Goal: Task Accomplishment & Management: Manage account settings

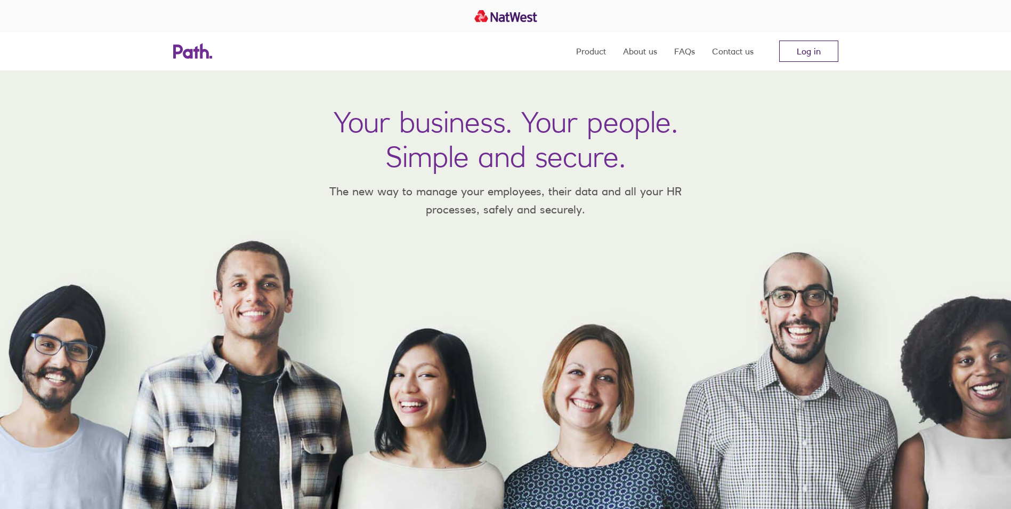
click at [826, 55] on link "Log in" at bounding box center [808, 51] width 59 height 21
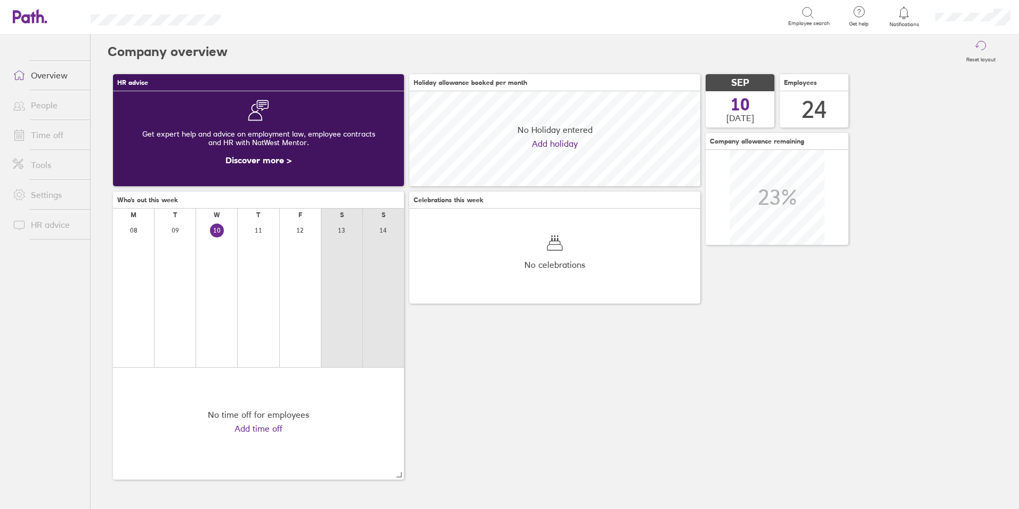
scroll to position [95, 291]
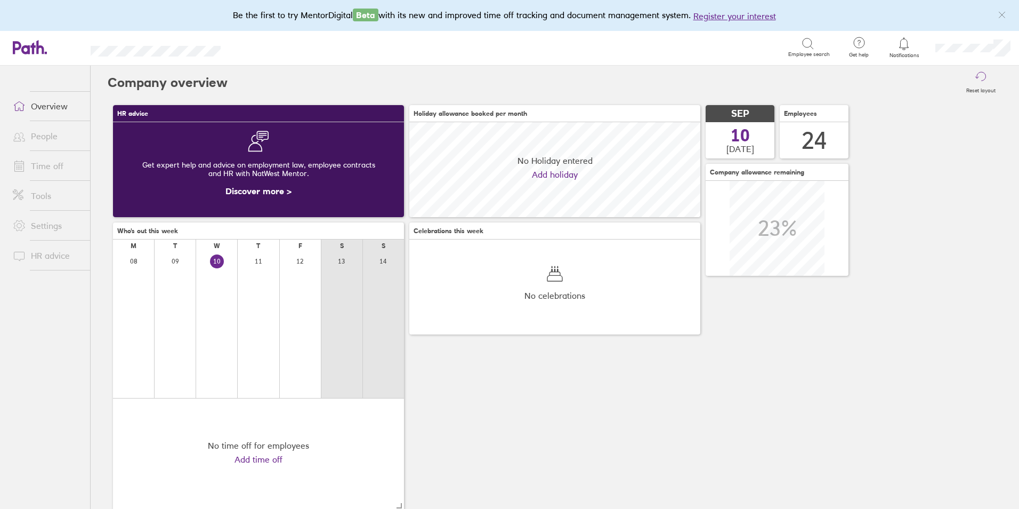
click at [67, 131] on link "People" at bounding box center [47, 135] width 86 height 21
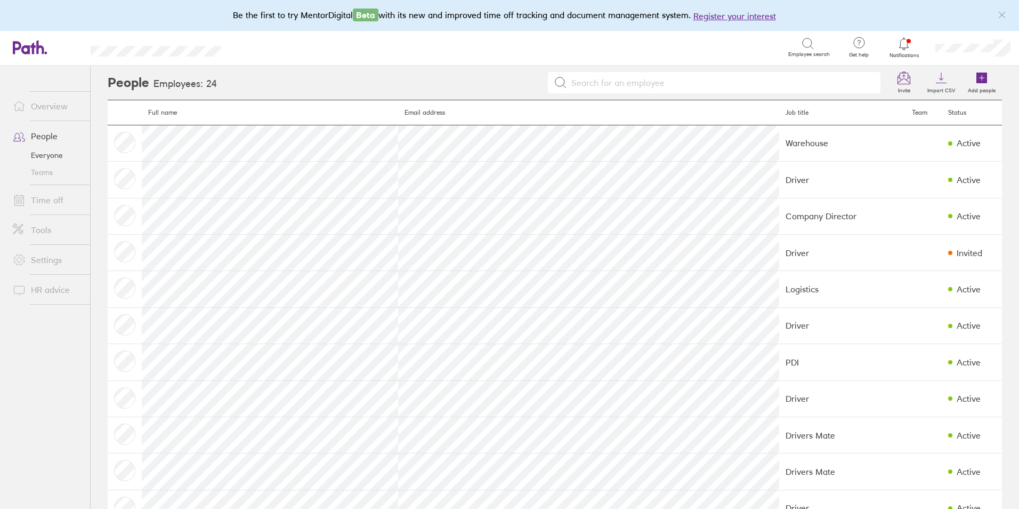
click at [54, 202] on link "Time off" at bounding box center [47, 199] width 86 height 21
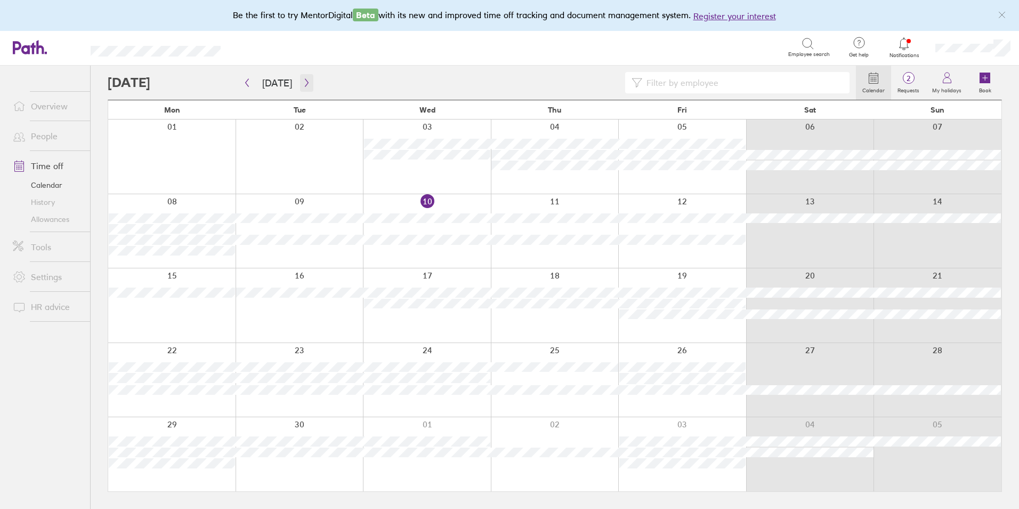
click at [303, 84] on icon "button" at bounding box center [307, 82] width 8 height 9
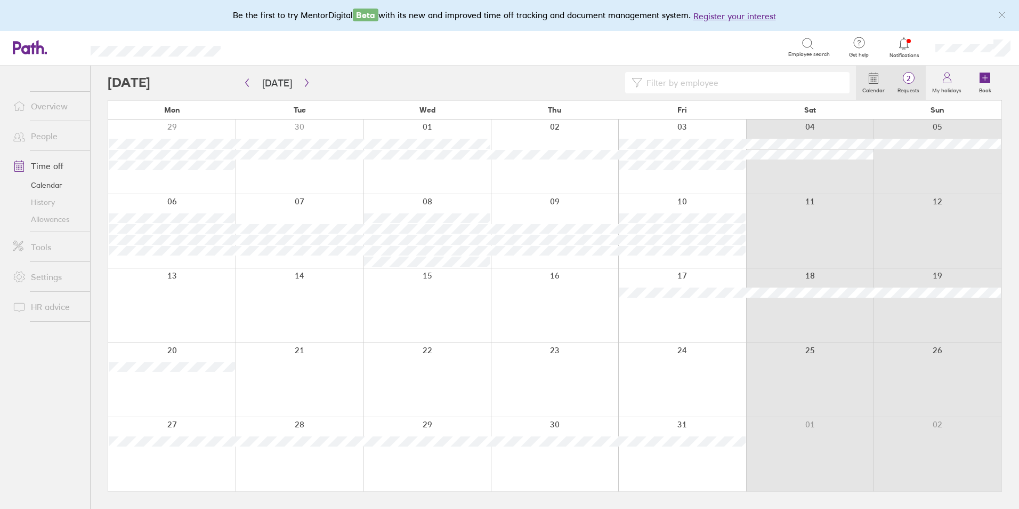
click at [906, 92] on label "Requests" at bounding box center [908, 89] width 35 height 10
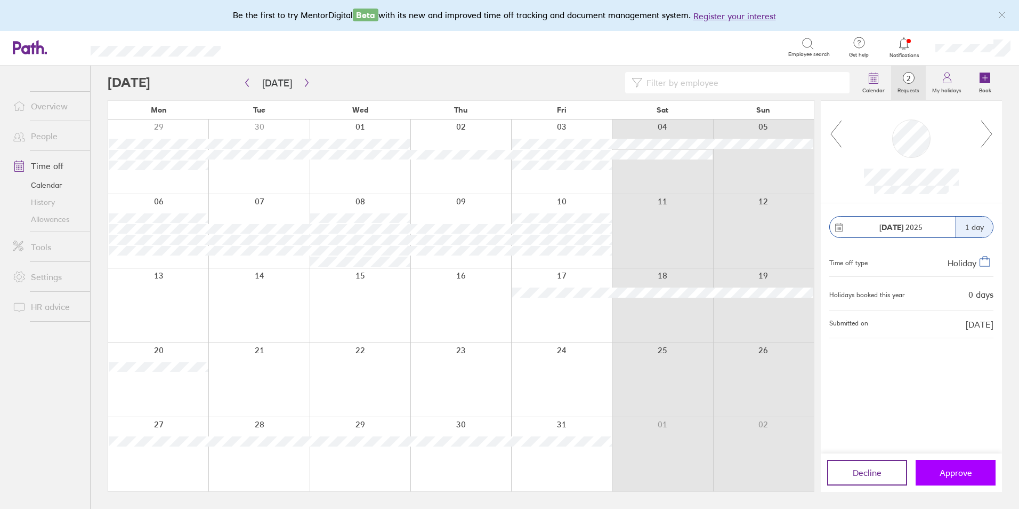
click at [958, 476] on span "Approve" at bounding box center [956, 473] width 33 height 10
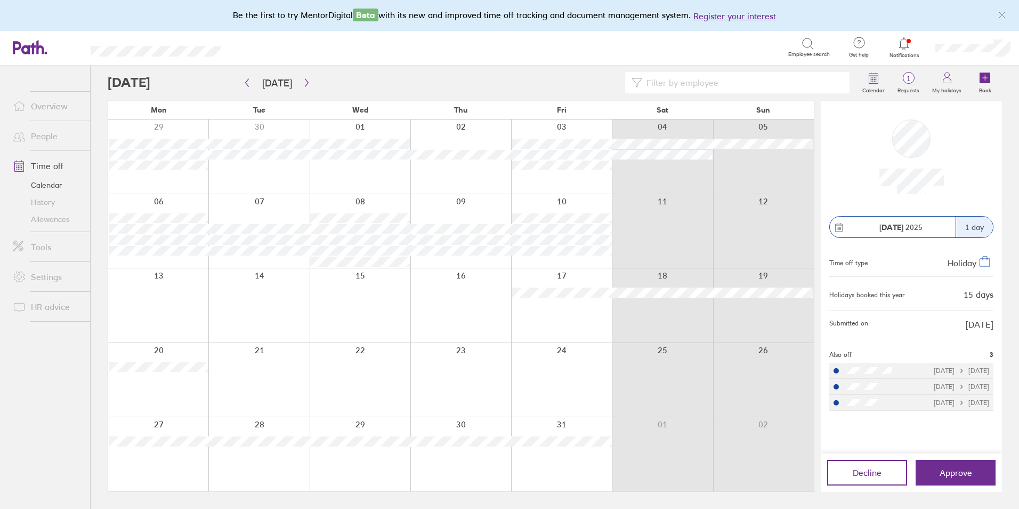
click at [451, 70] on div "Calendar 1 Requests My holidays Book" at bounding box center [555, 83] width 895 height 34
